Goal: Task Accomplishment & Management: Use online tool/utility

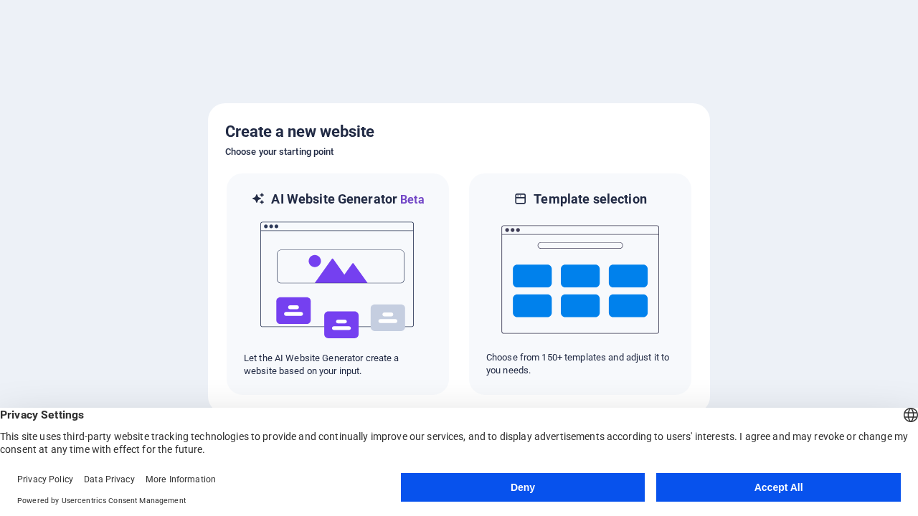
click at [523, 487] on button "Deny" at bounding box center [523, 487] width 244 height 29
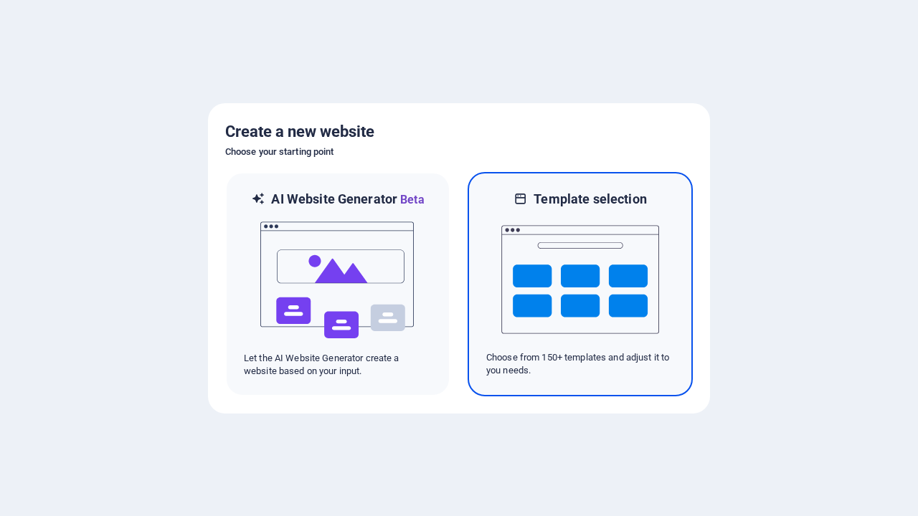
click at [580, 284] on img at bounding box center [580, 279] width 158 height 143
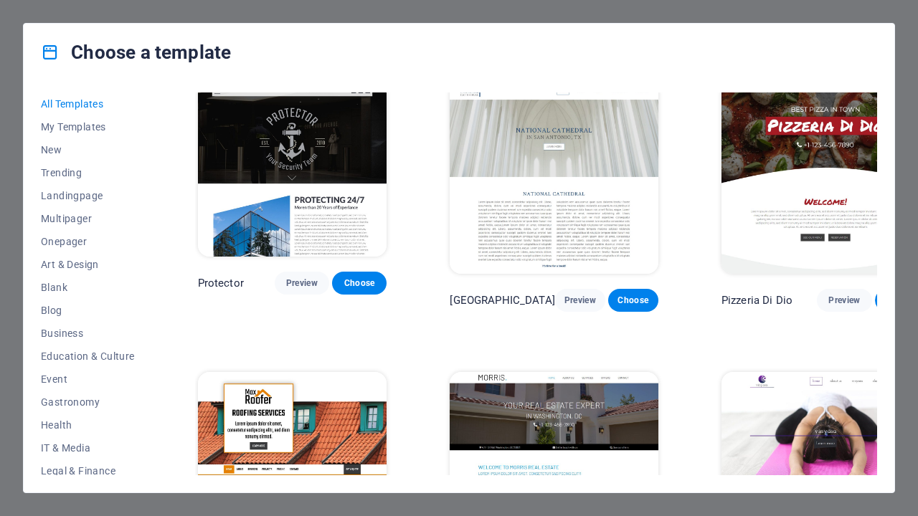
scroll to position [10256, 0]
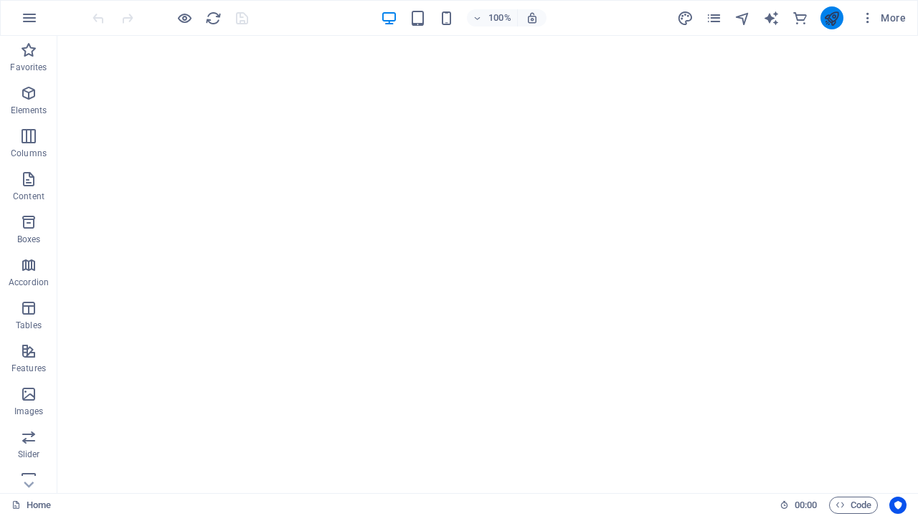
click at [831, 18] on icon "publish" at bounding box center [831, 18] width 16 height 16
